Goal: Information Seeking & Learning: Learn about a topic

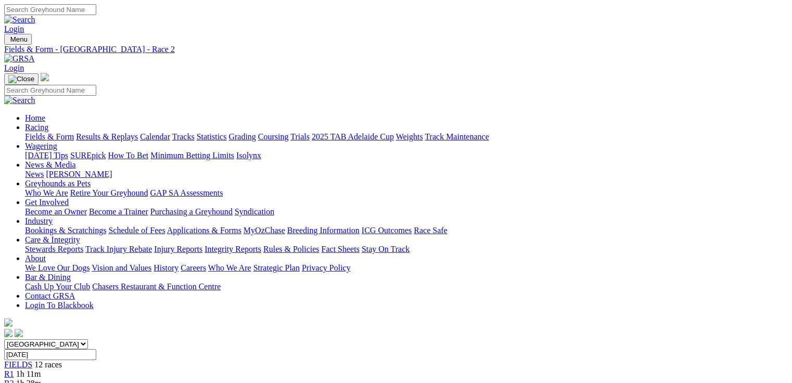
click at [14, 379] on span "R2" at bounding box center [9, 383] width 10 height 9
click at [48, 132] on link "Fields & Form" at bounding box center [49, 136] width 49 height 9
click at [88, 339] on select "[GEOGRAPHIC_DATA] [GEOGRAPHIC_DATA] [GEOGRAPHIC_DATA] [GEOGRAPHIC_DATA] [GEOGRA…" at bounding box center [46, 344] width 84 height 10
select select "QLD"
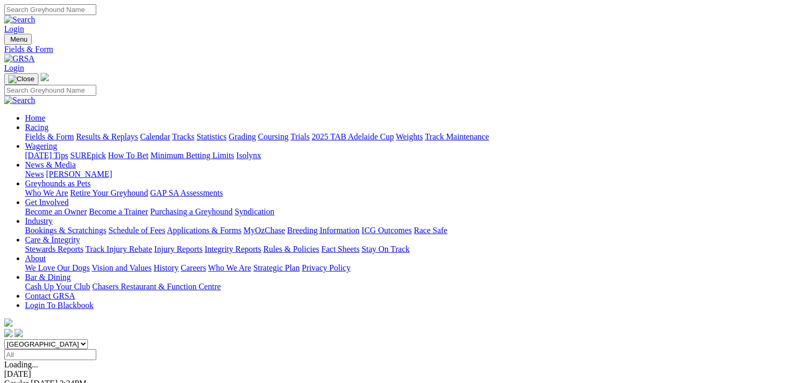
click at [70, 339] on select "[GEOGRAPHIC_DATA] [GEOGRAPHIC_DATA] [GEOGRAPHIC_DATA] [GEOGRAPHIC_DATA] [GEOGRA…" at bounding box center [46, 344] width 84 height 10
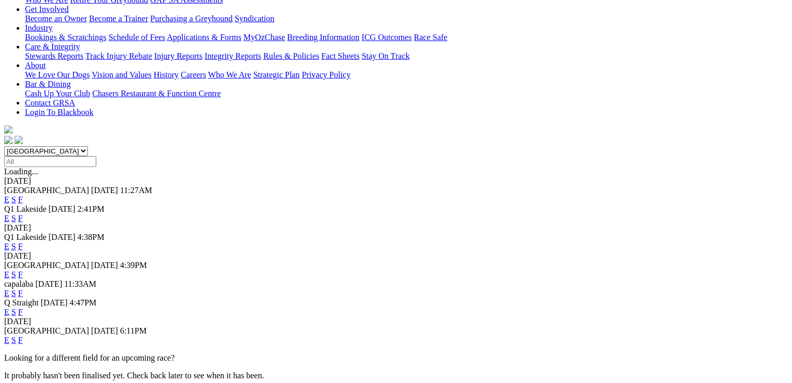
scroll to position [208, 0]
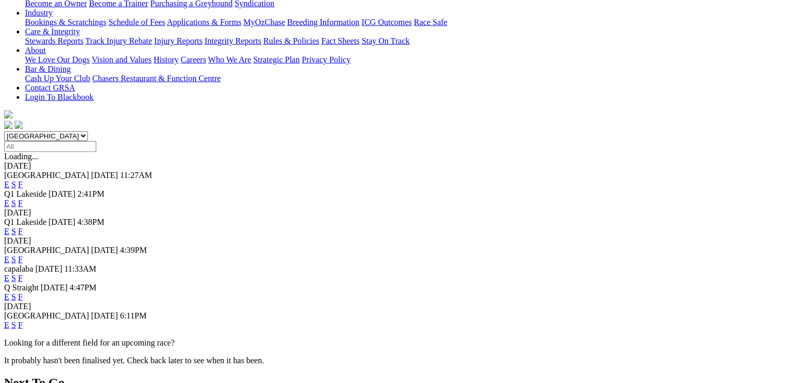
click at [9, 321] on link "E" at bounding box center [6, 325] width 5 height 9
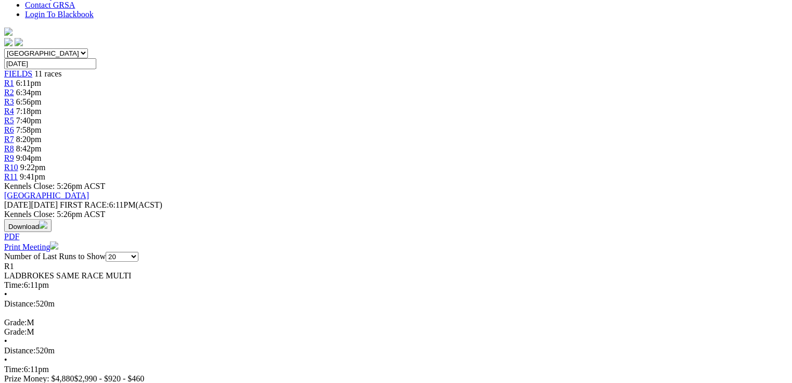
scroll to position [291, 0]
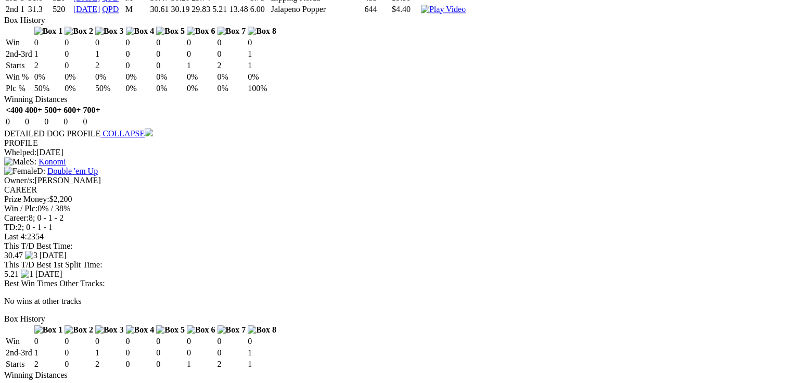
scroll to position [1457, 0]
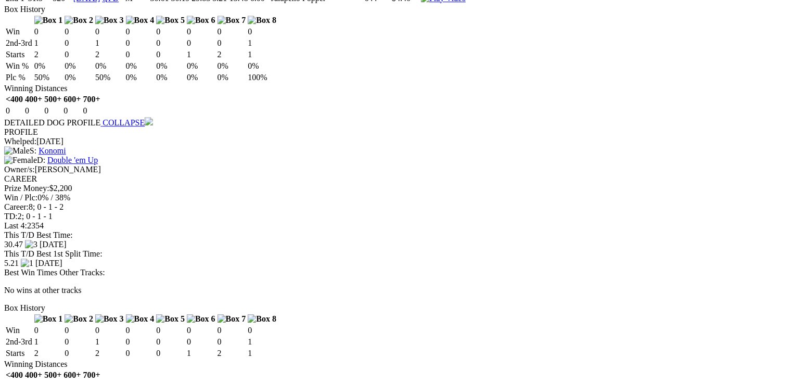
drag, startPoint x: 42, startPoint y: 145, endPoint x: 212, endPoint y: 144, distance: 170.7
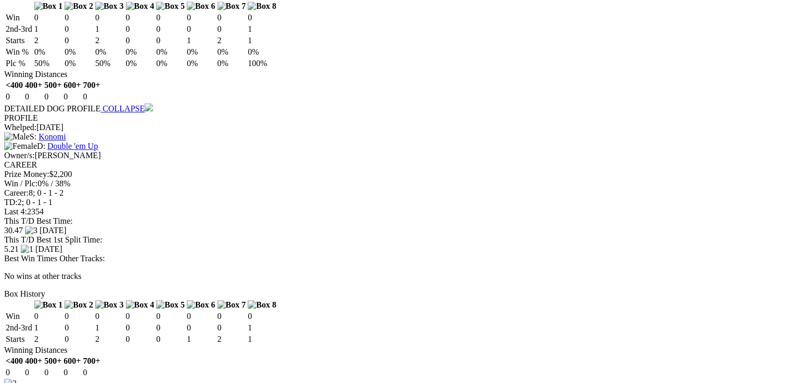
scroll to position [0, 0]
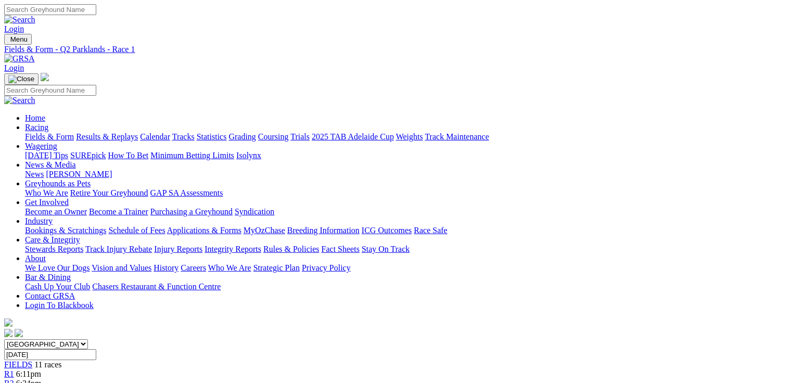
click at [14, 379] on link "R2" at bounding box center [9, 383] width 10 height 9
click at [96, 12] on input "Search" at bounding box center [50, 9] width 92 height 11
click at [432, 11] on div "Login" at bounding box center [396, 19] width 784 height 30
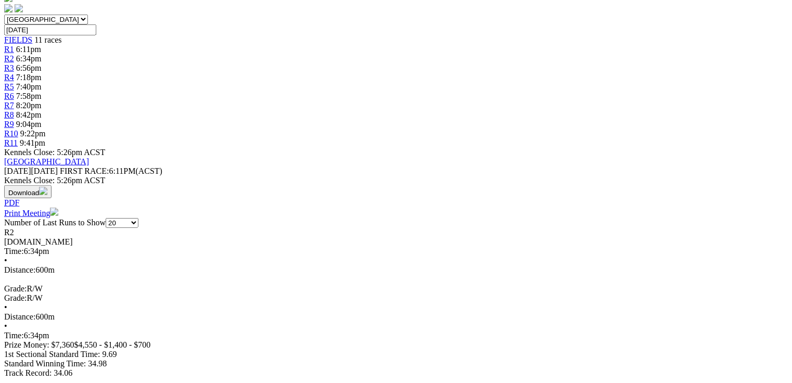
scroll to position [333, 0]
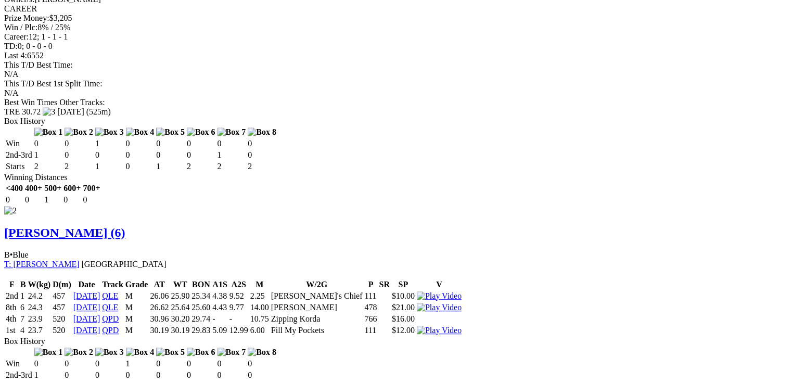
scroll to position [1082, 0]
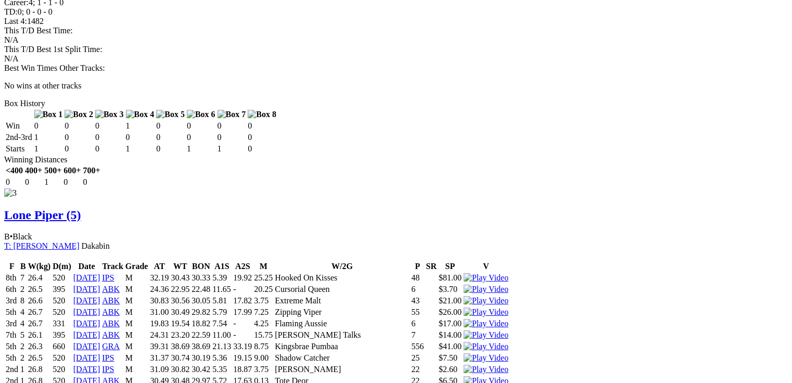
scroll to position [1695, 0]
